Goal: Complete application form

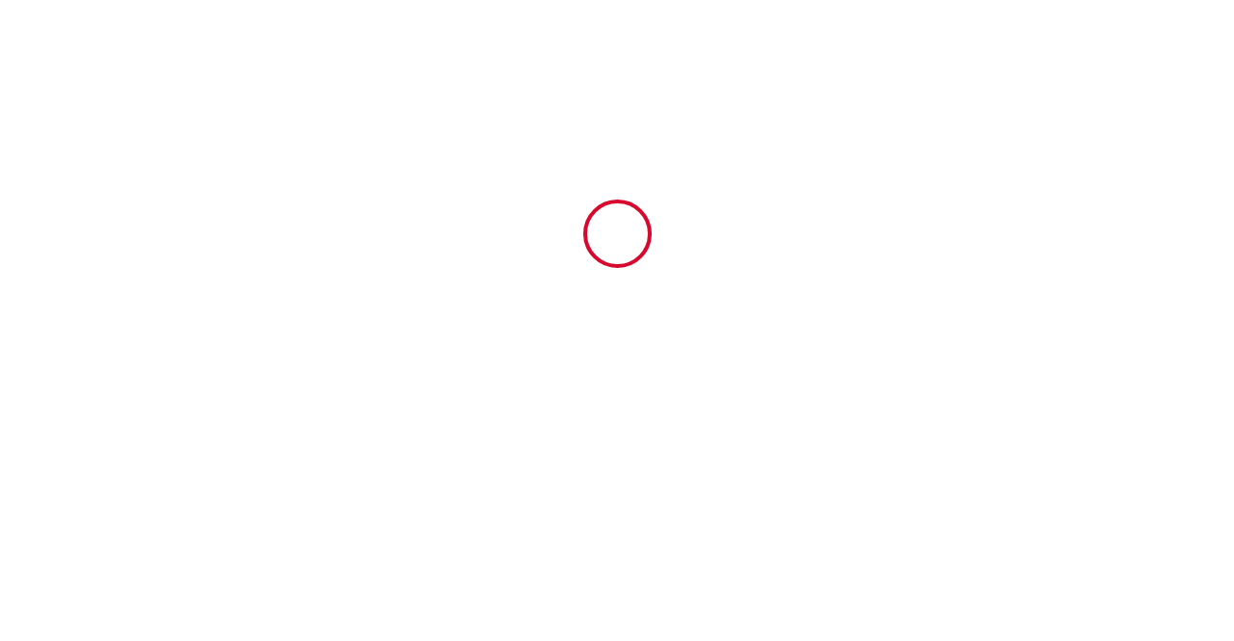
type input "6316973"
type input "Les Vieux Toits de Riquewihr | Grand T4 duplex avec terrasse et parking"
type input "[STREET_ADDRESS]"
type input "68340"
type input "RIQUEWIHR"
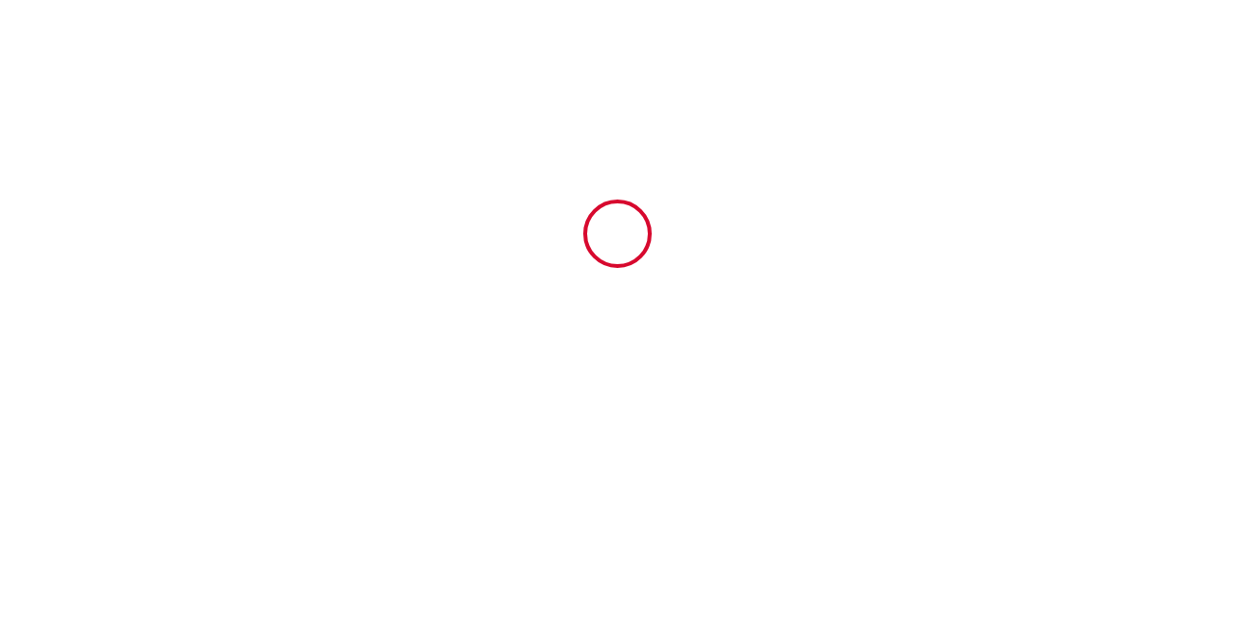
type input "[GEOGRAPHIC_DATA]"
type input "[DATE]"
type input "6"
type input "0"
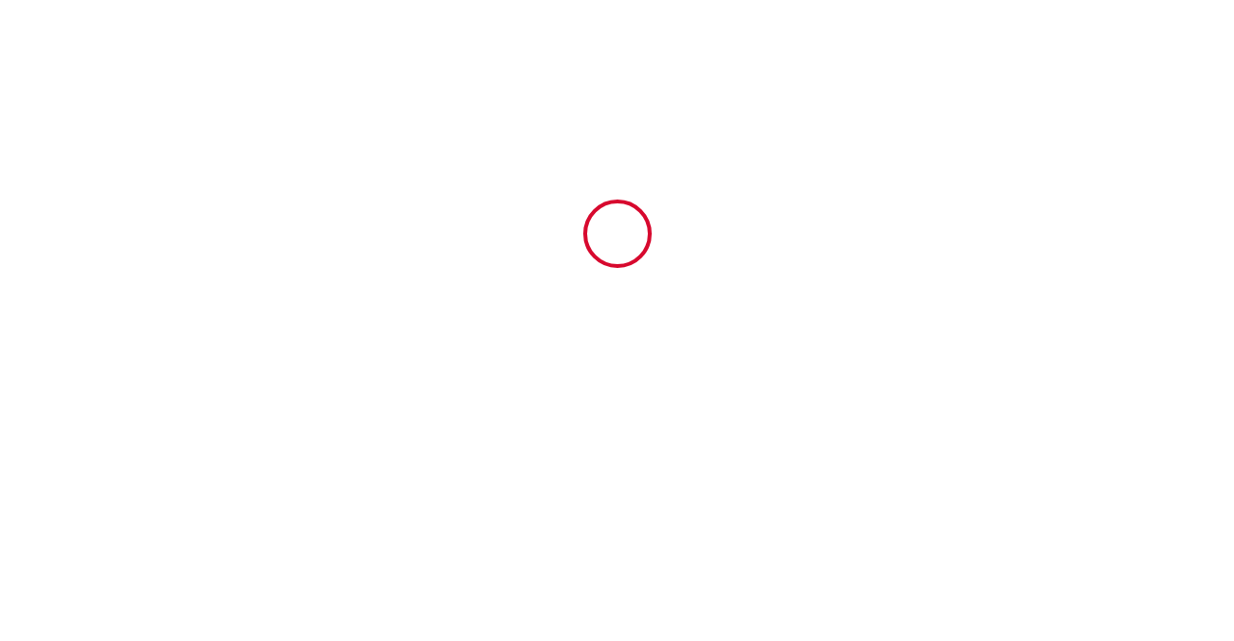
type input "500"
type input "720.59"
type input "[PERSON_NAME]"
type input "GARNACHE"
type input "7 les Saules"
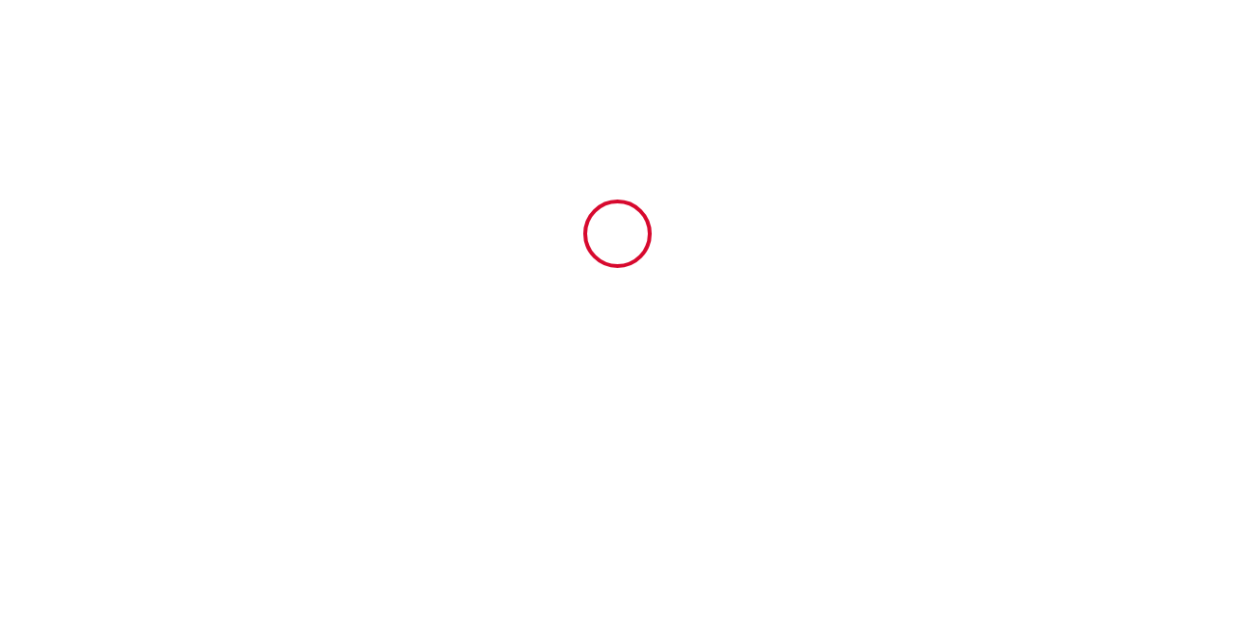
type input "25790"
type input "LES GRAS"
type input "[GEOGRAPHIC_DATA]"
type input "[PERSON_NAME][EMAIL_ADDRESS][DOMAIN_NAME]"
type input "[PERSON_NAME]"
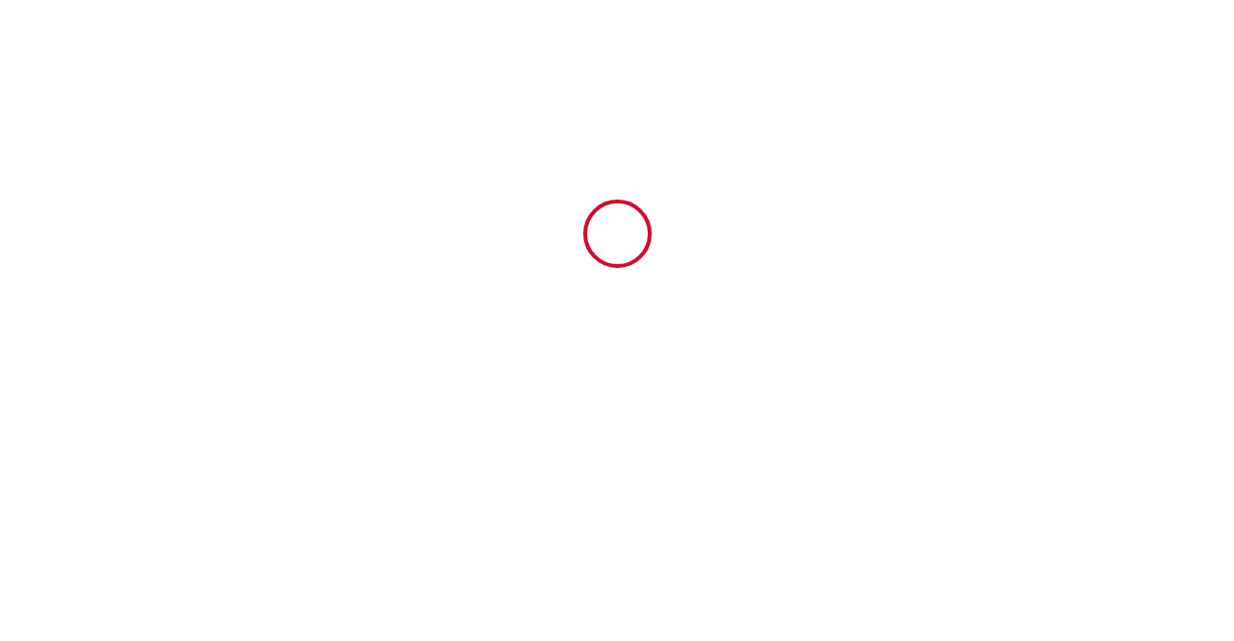
type input "Beausuroy"
type input "[STREET_ADDRESS]"
type input "[GEOGRAPHIC_DATA]"
type input "[EMAIL_ADDRESS][DOMAIN_NAME]"
type input "[PHONE_NUMBER]"
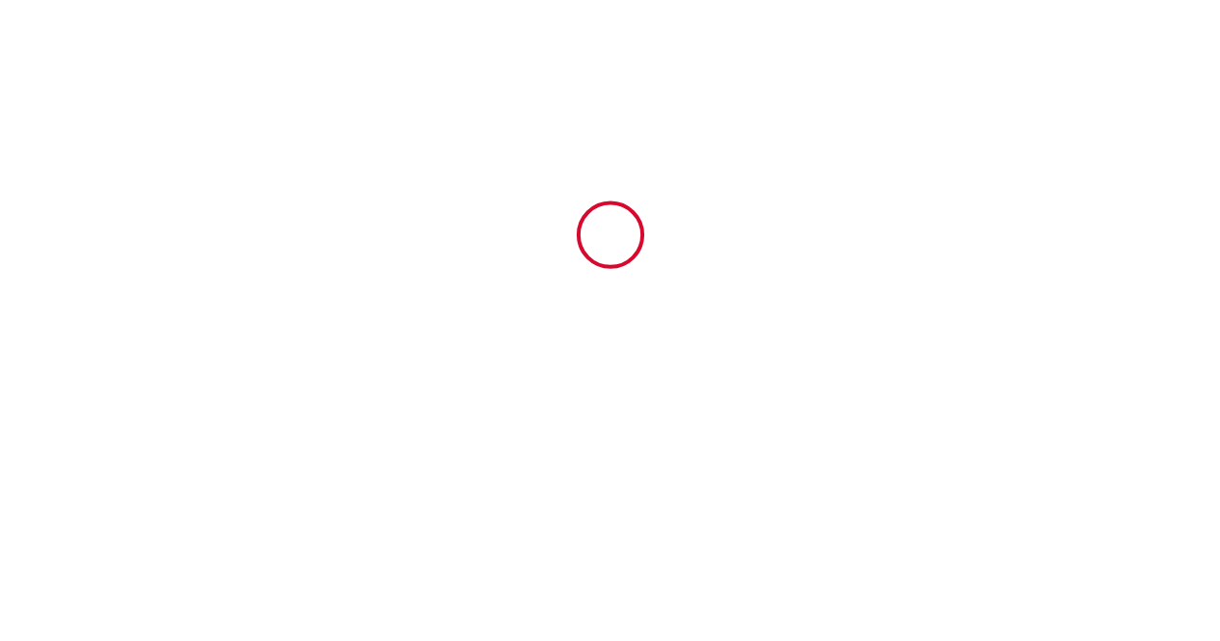
select select "DE"
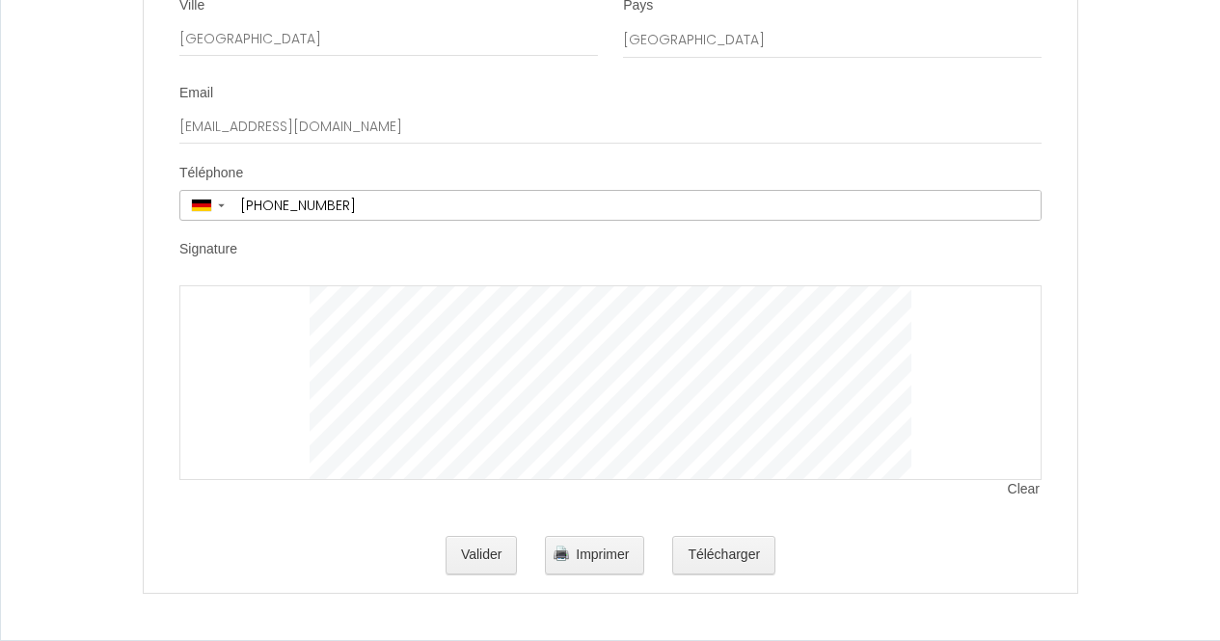
scroll to position [4243, 0]
click at [250, 332] on div at bounding box center [610, 382] width 862 height 195
click at [1019, 499] on span "Clear" at bounding box center [1025, 489] width 34 height 19
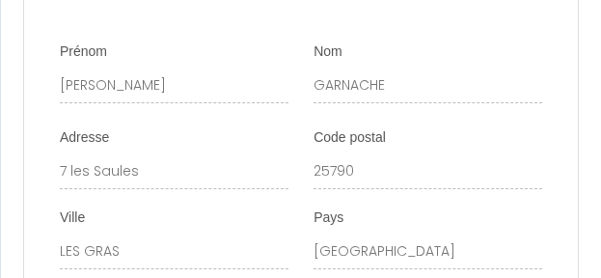
click at [423, 103] on div "Nom GARNACHE" at bounding box center [427, 72] width 229 height 61
click at [250, 103] on div "Prénom [PERSON_NAME]" at bounding box center [174, 72] width 229 height 61
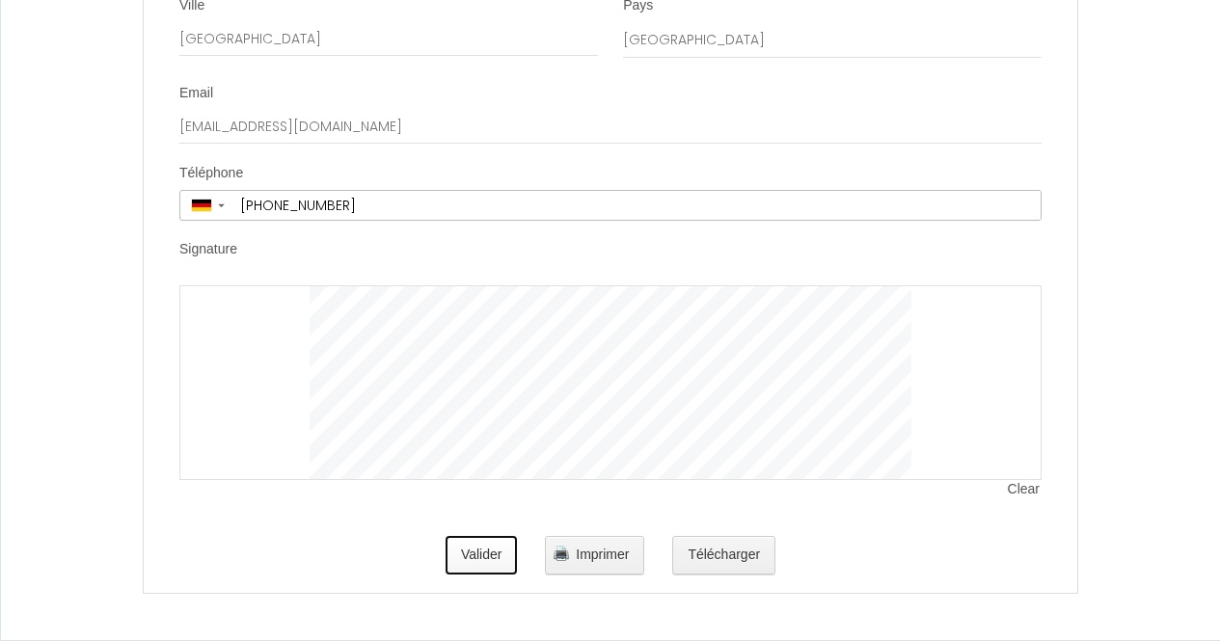
click at [501, 565] on button "Valider" at bounding box center [482, 555] width 72 height 39
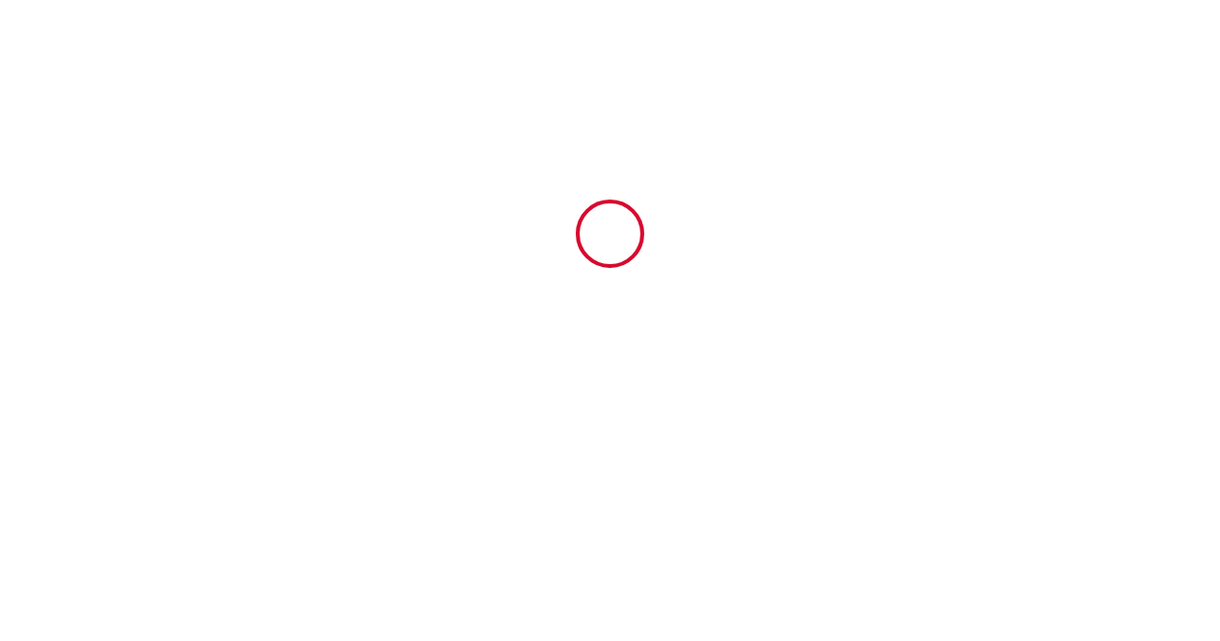
scroll to position [0, 0]
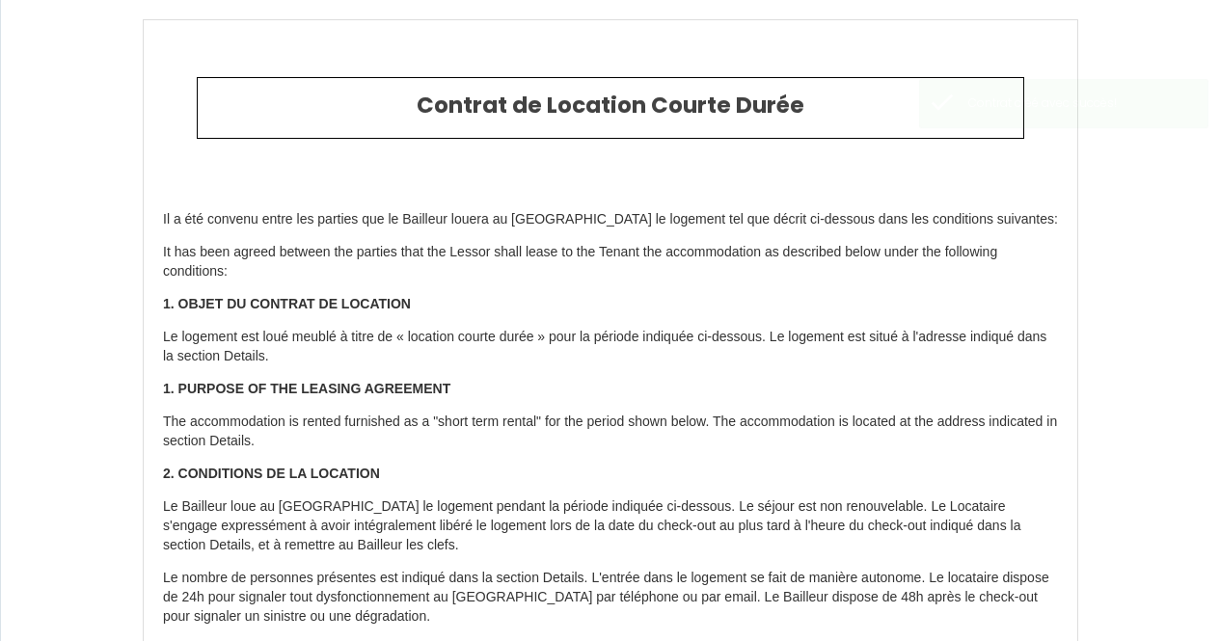
type input "130"
type input "559.8"
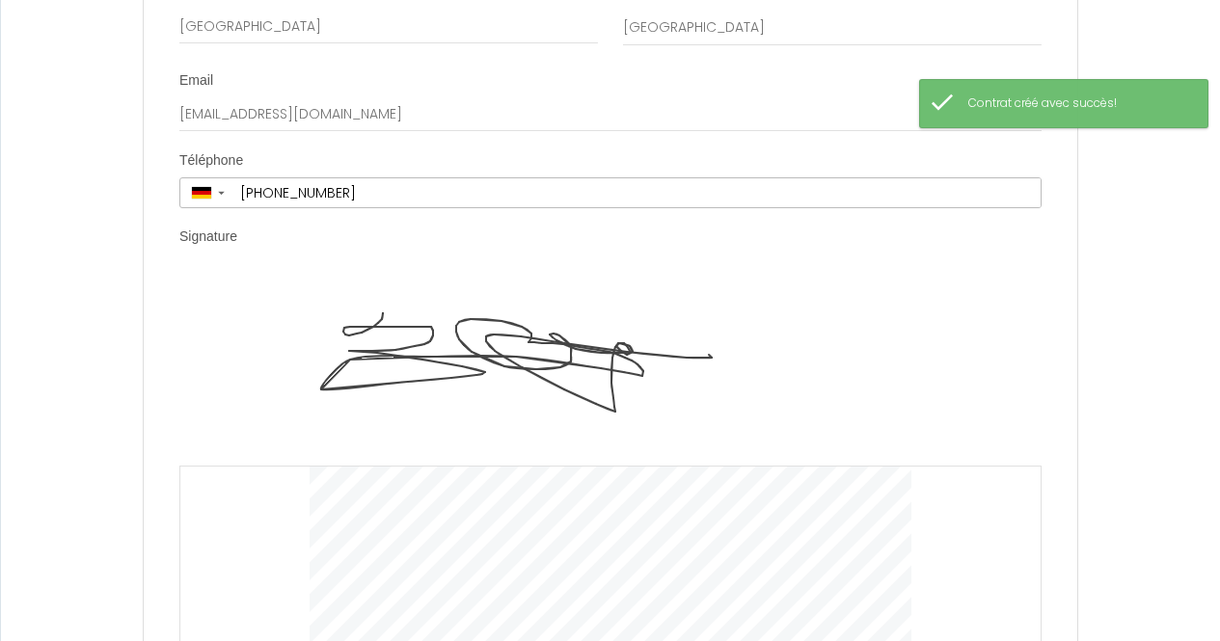
scroll to position [4443, 0]
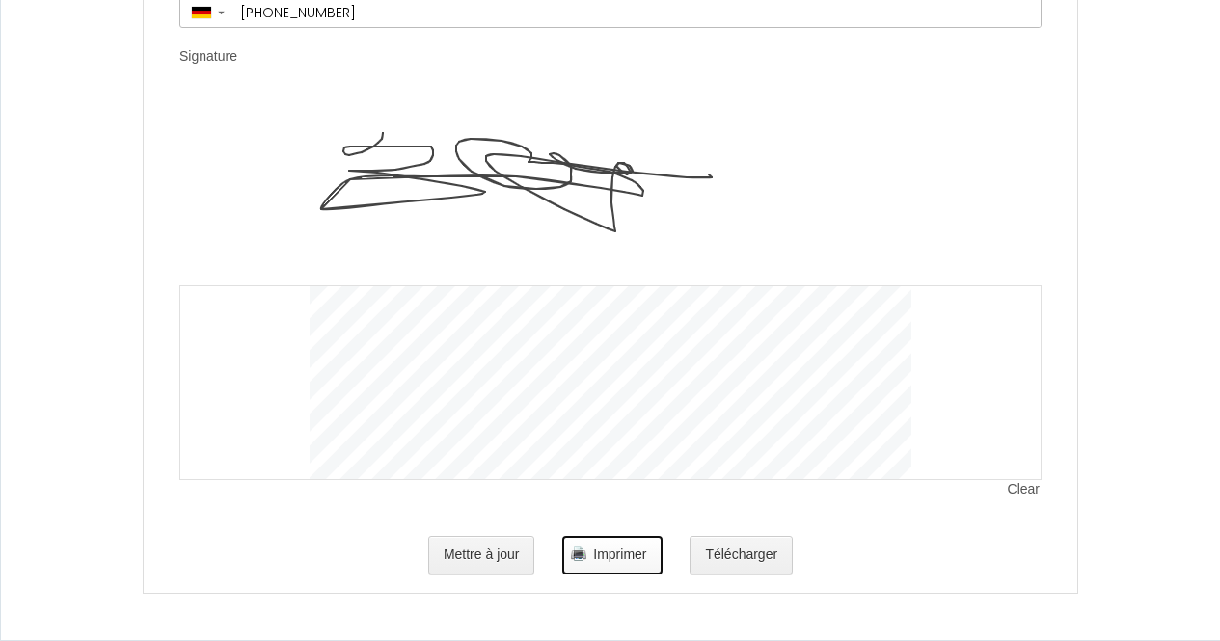
click at [599, 556] on span "Imprimer" at bounding box center [619, 554] width 53 height 15
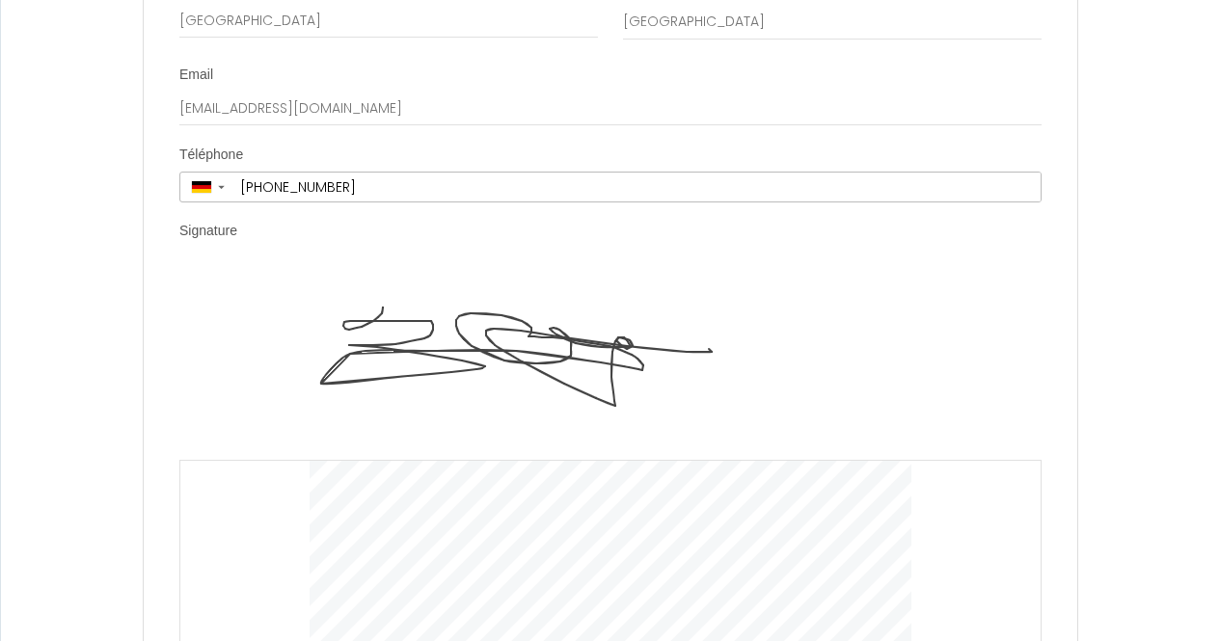
scroll to position [4154, 0]
